Goal: Find specific page/section: Find specific page/section

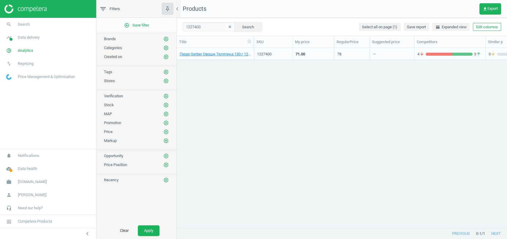
scroll to position [6, 6]
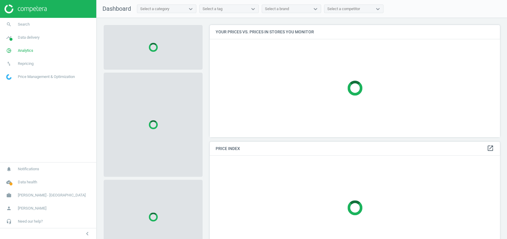
scroll to position [124, 296]
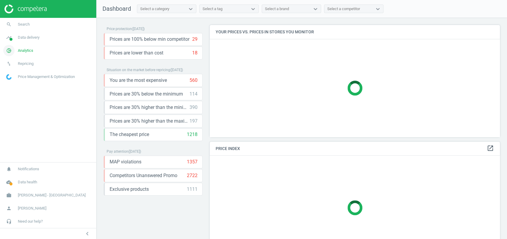
click at [16, 51] on span "pie_chart_outlined" at bounding box center [9, 50] width 18 height 13
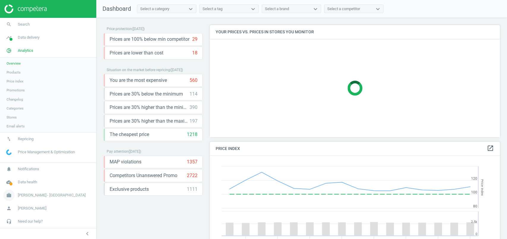
scroll to position [149, 296]
click at [40, 191] on link "work Harvey Norman - Malaysia" at bounding box center [48, 194] width 96 height 13
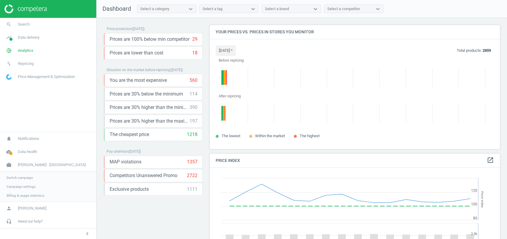
scroll to position [136, 296]
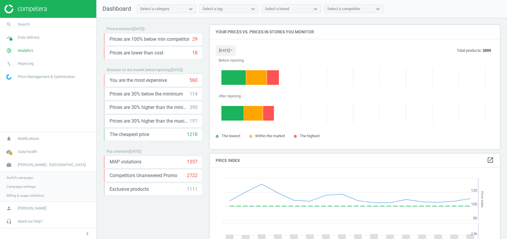
click at [34, 185] on span "Campaign settings" at bounding box center [21, 186] width 29 height 5
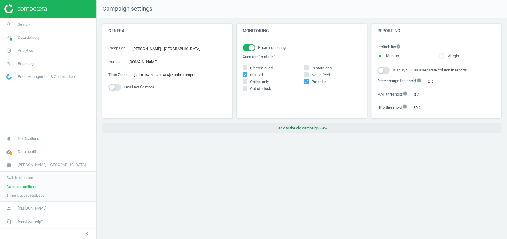
click at [315, 127] on button "Back to the old campaign view" at bounding box center [302, 128] width 399 height 11
